Goal: Navigation & Orientation: Find specific page/section

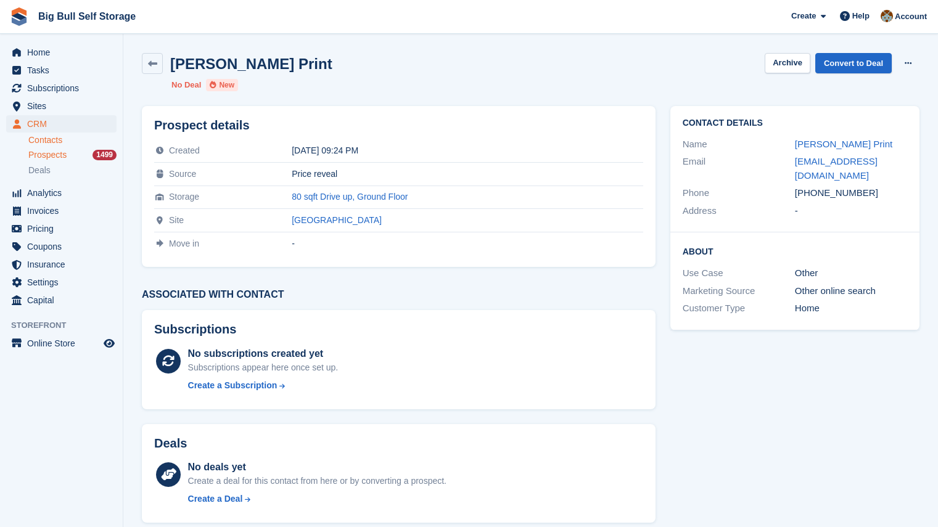
click at [56, 143] on link "Contacts" at bounding box center [72, 140] width 88 height 12
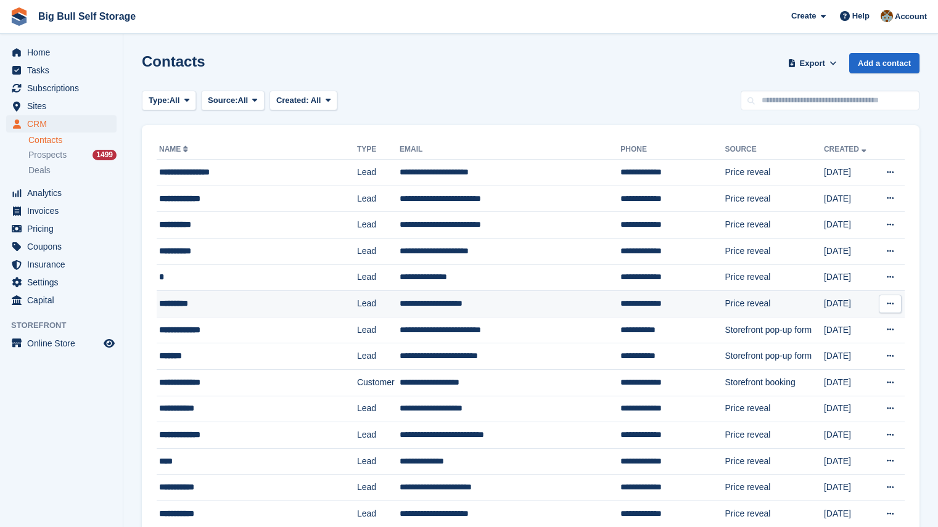
click at [193, 302] on div "*********" at bounding box center [245, 303] width 173 height 13
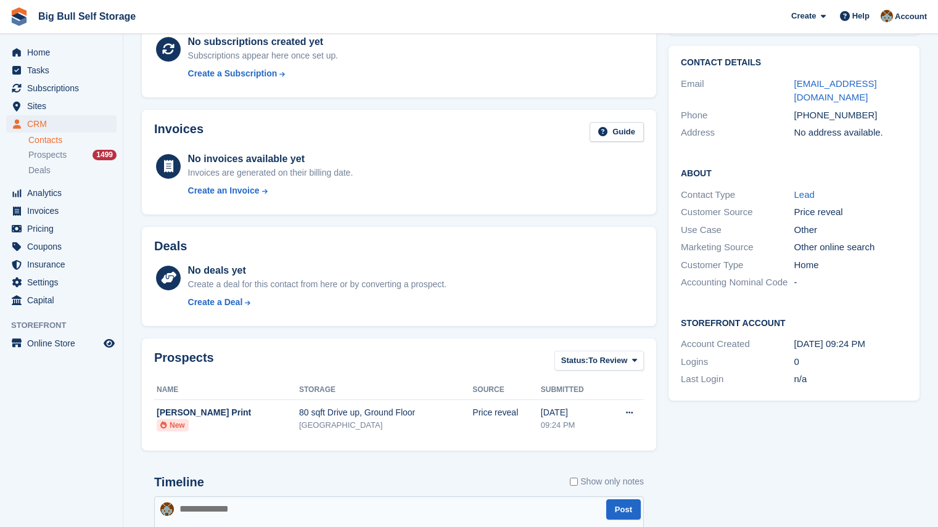
scroll to position [123, 0]
